Goal: Task Accomplishment & Management: Use online tool/utility

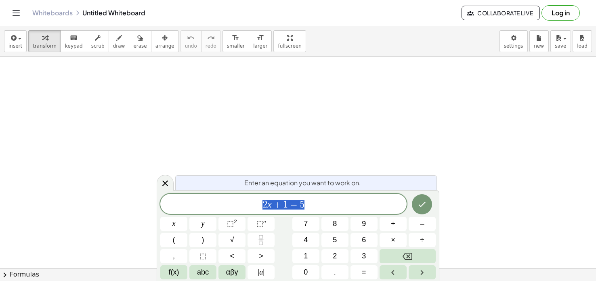
scroll to position [58, 0]
click at [271, 254] on button ">" at bounding box center [261, 256] width 27 height 14
click at [430, 223] on button "–" at bounding box center [422, 224] width 27 height 14
click at [408, 253] on icon "Backspace" at bounding box center [408, 256] width 10 height 7
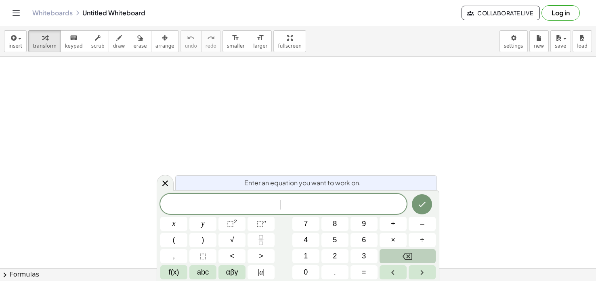
click at [408, 253] on icon "Backspace" at bounding box center [408, 256] width 10 height 7
click at [404, 271] on button "Left arrow" at bounding box center [393, 273] width 27 height 14
click at [430, 272] on button "Right arrow" at bounding box center [422, 273] width 27 height 14
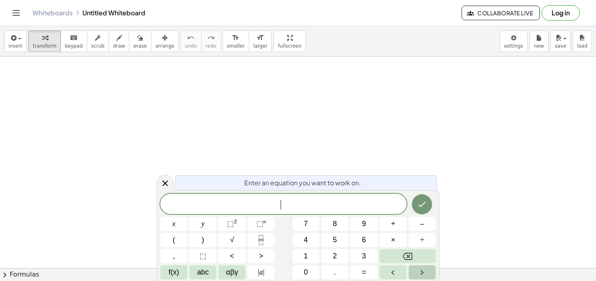
click at [430, 272] on button "Right arrow" at bounding box center [422, 273] width 27 height 14
click at [565, 45] on span "save" at bounding box center [560, 46] width 11 height 6
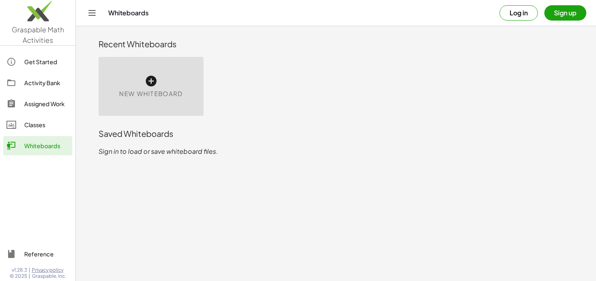
click at [51, 107] on div "Assigned Work" at bounding box center [46, 104] width 45 height 10
